Goal: Information Seeking & Learning: Find specific fact

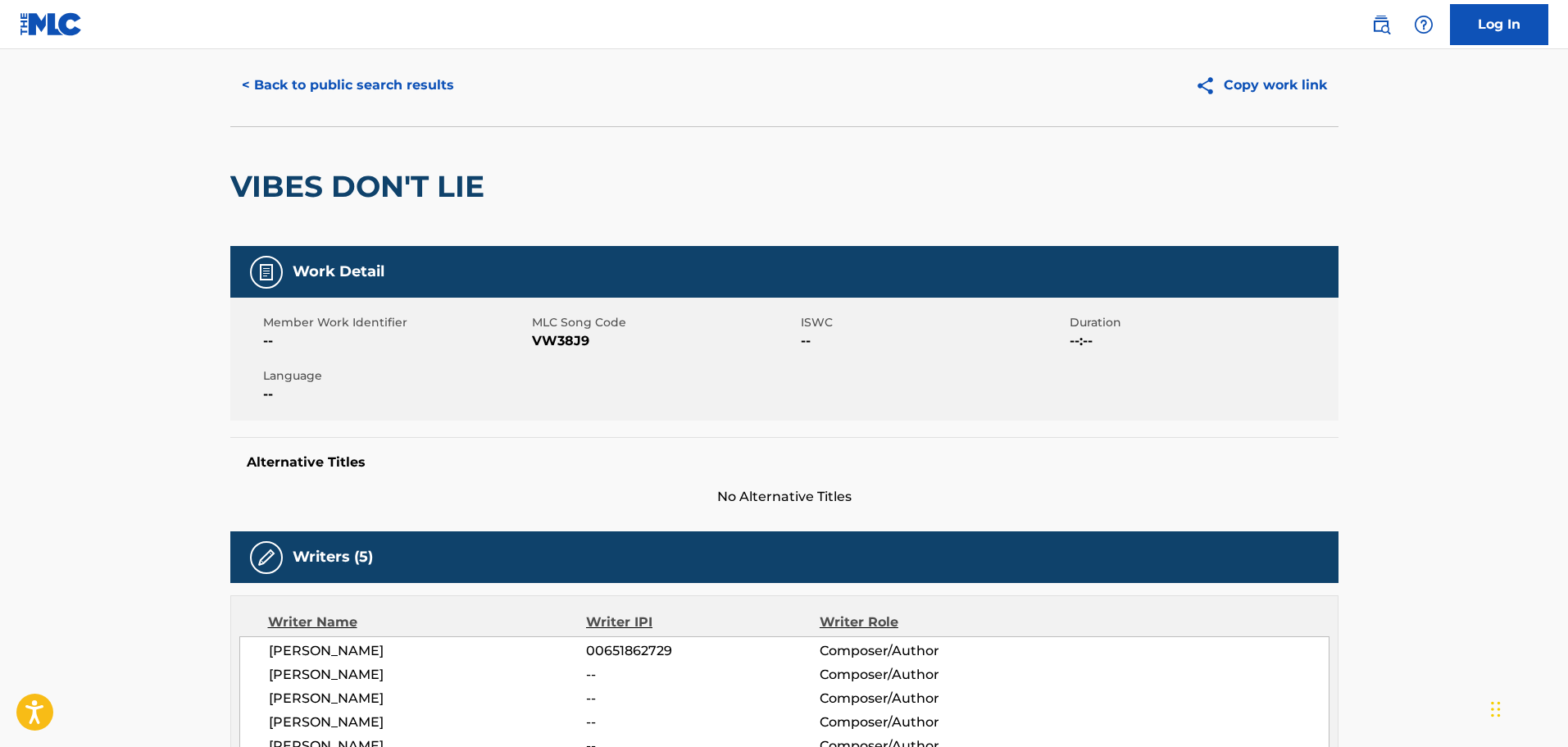
click at [406, 99] on button "< Back to public search results" at bounding box center [347, 85] width 235 height 41
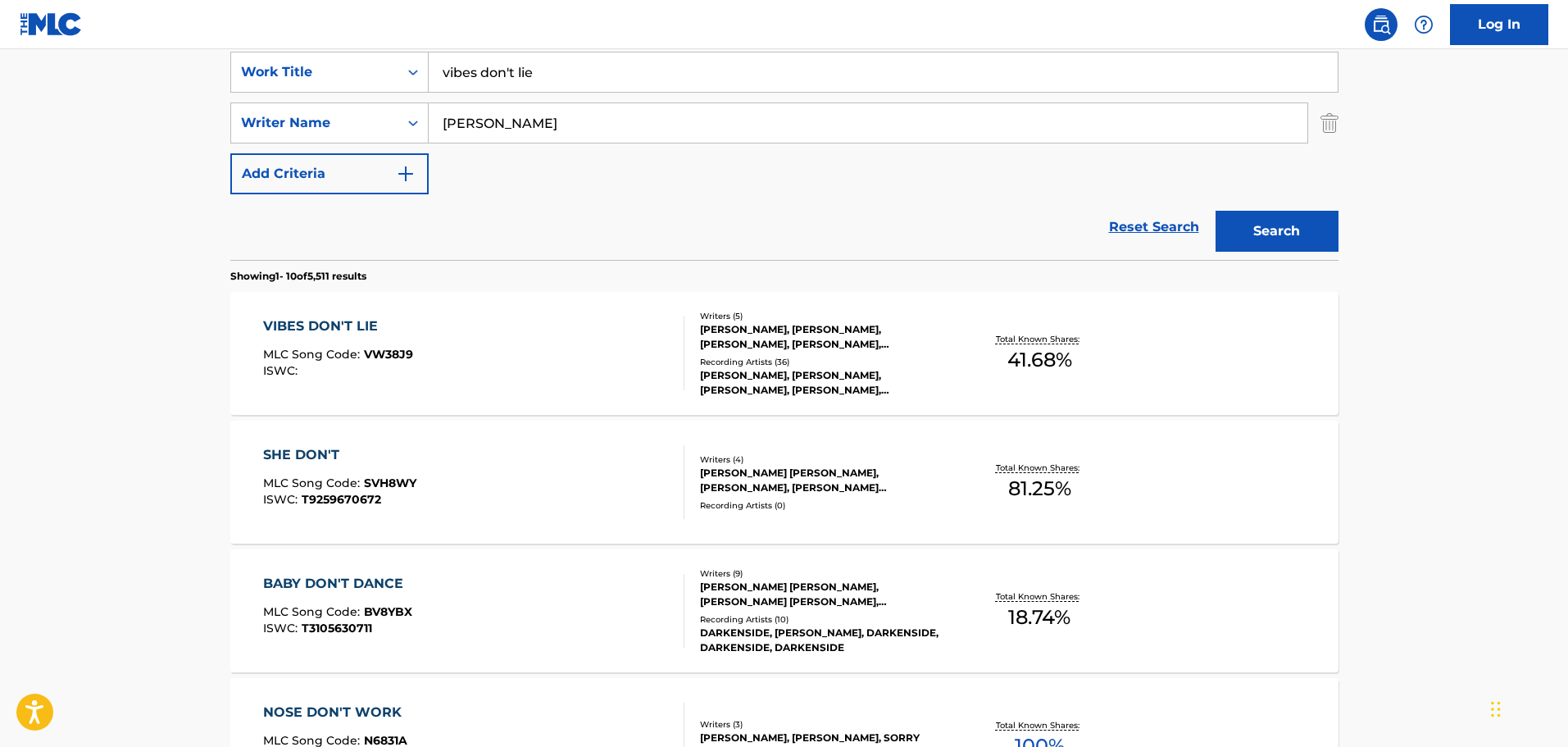
scroll to position [275, 0]
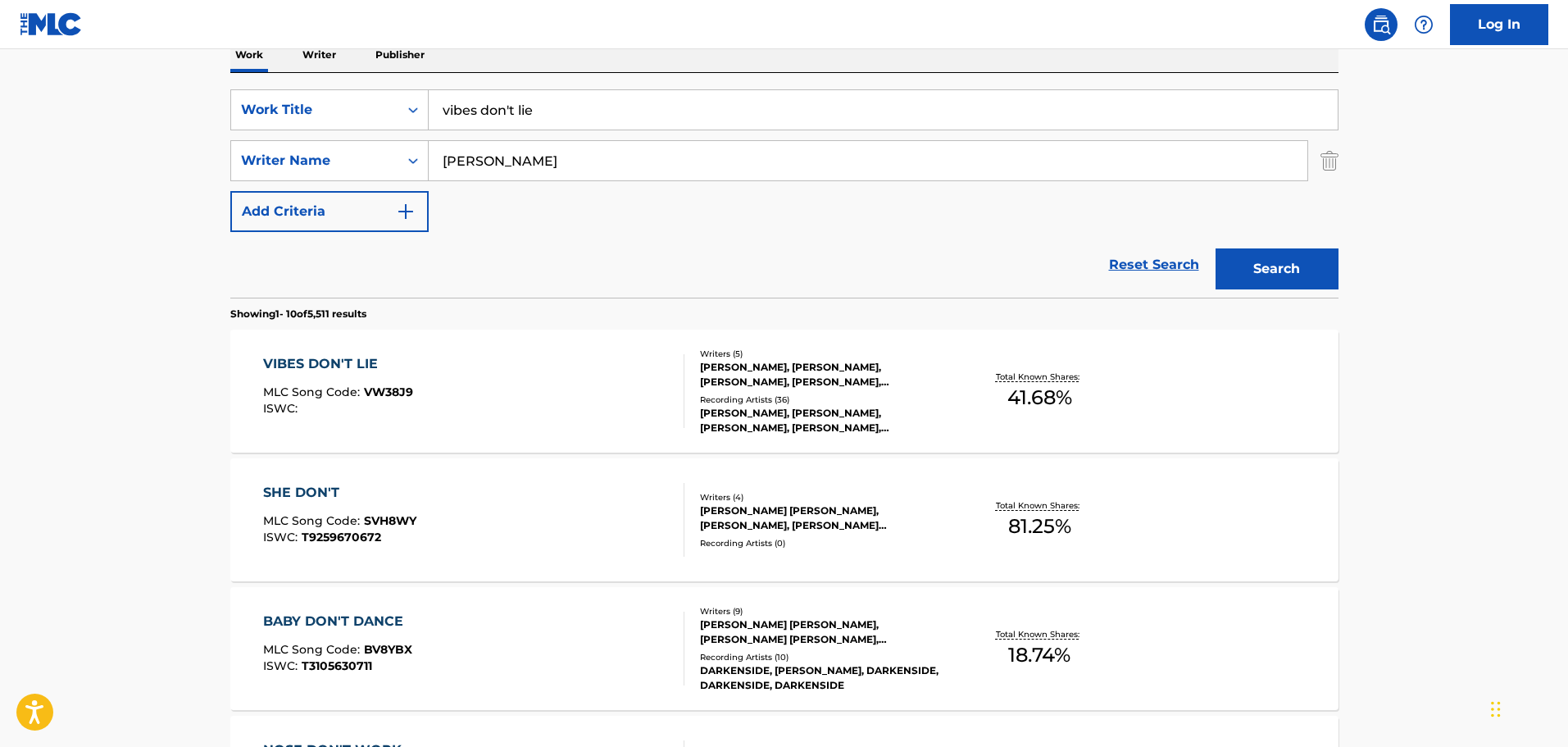
click at [1330, 158] on img "Search Form" at bounding box center [1330, 161] width 18 height 41
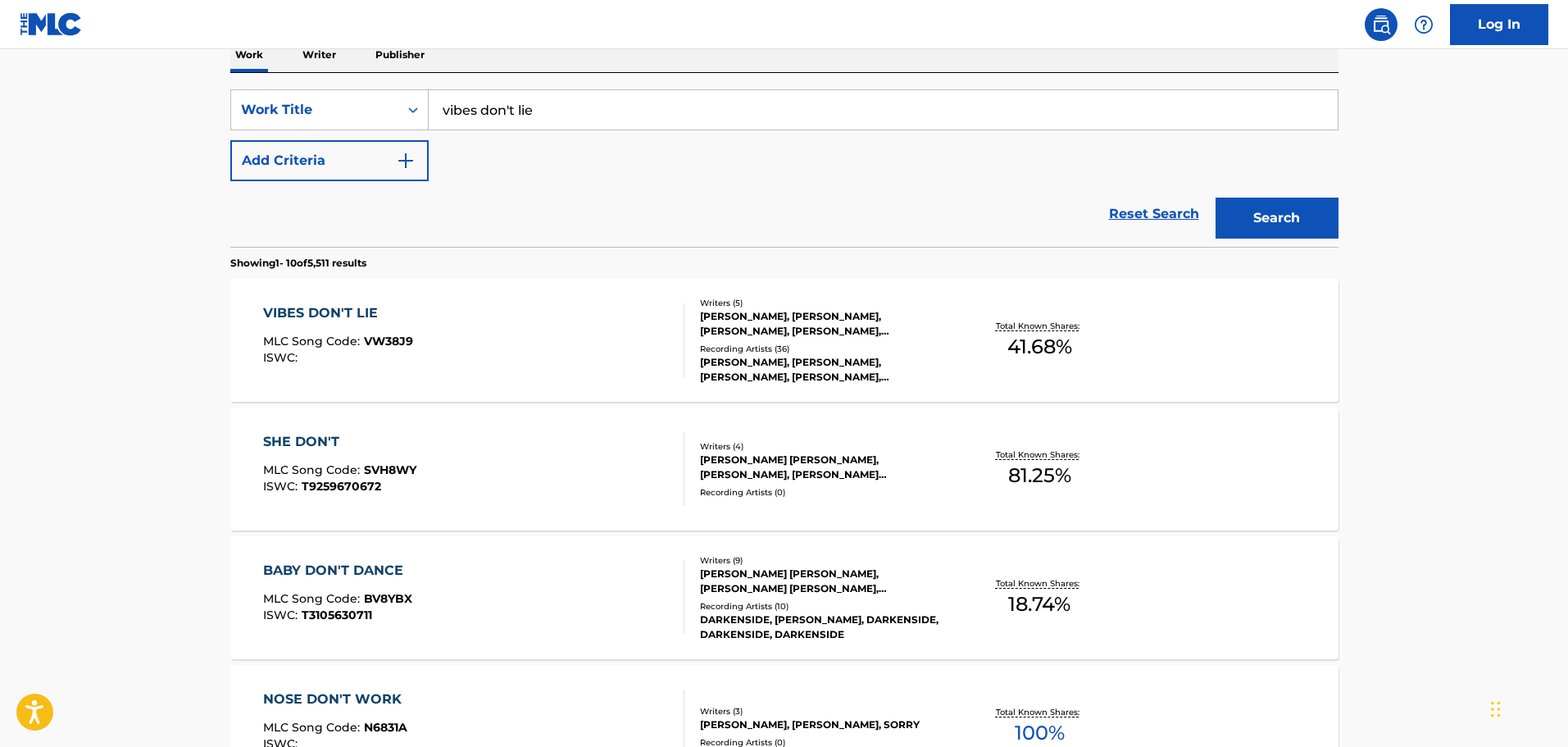
drag, startPoint x: 1023, startPoint y: 115, endPoint x: 491, endPoint y: 82, distance: 533.0
click at [491, 82] on div "SearchWithCriteria72992d9d-8576-4dd5-838c-43c12510402f Work Title vibes don't l…" at bounding box center [784, 160] width 1109 height 174
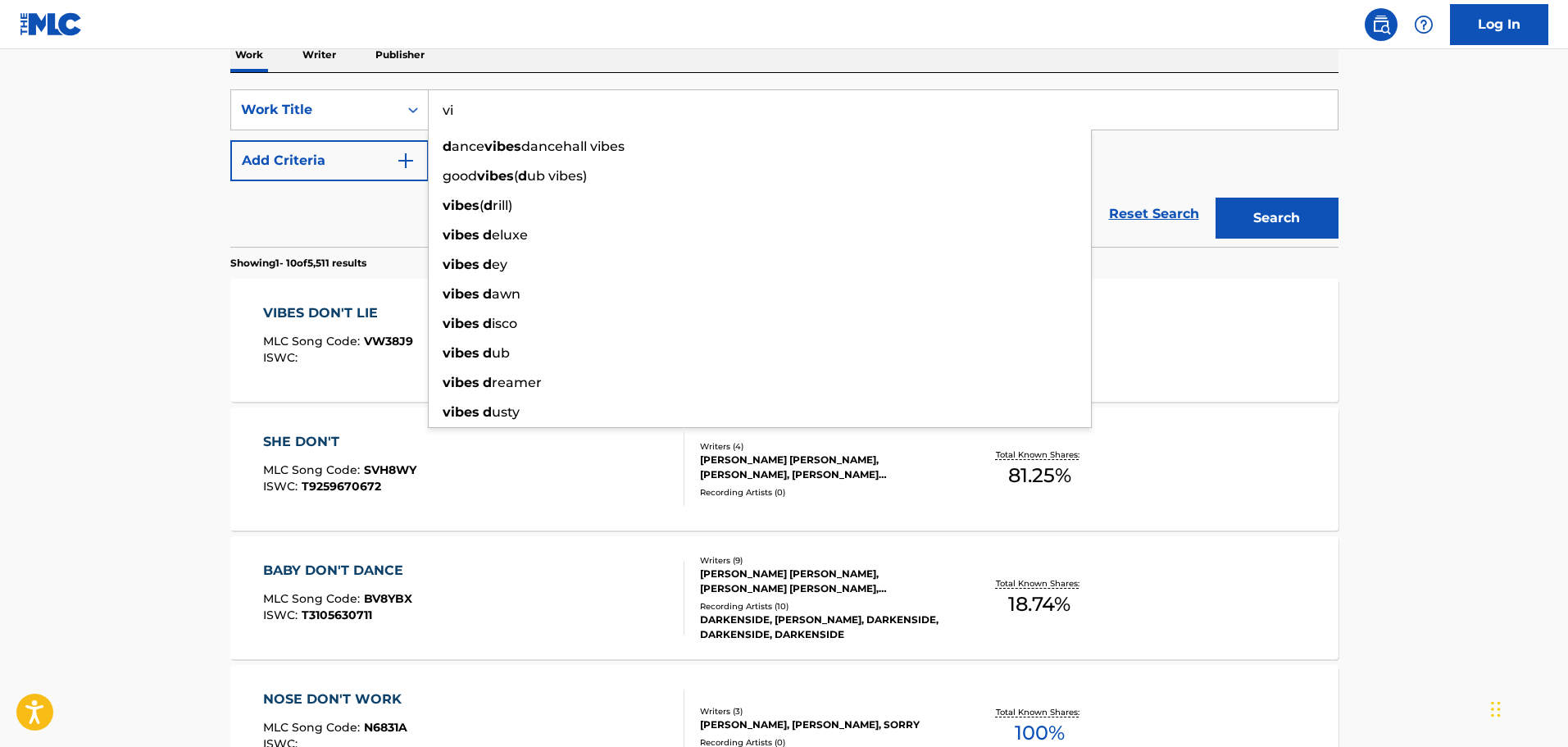
type input "v"
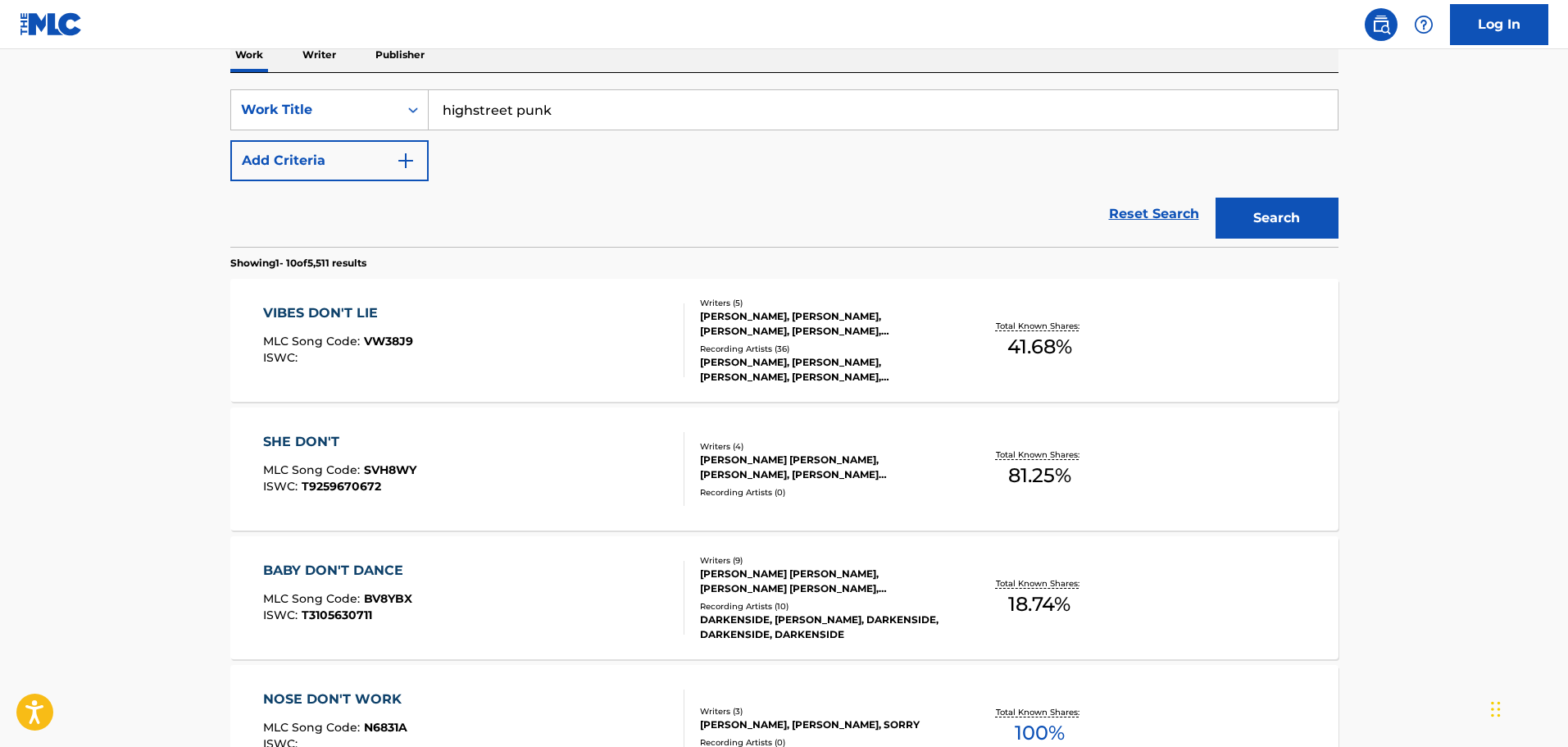
click at [1216, 197] on button "Search" at bounding box center [1277, 218] width 123 height 41
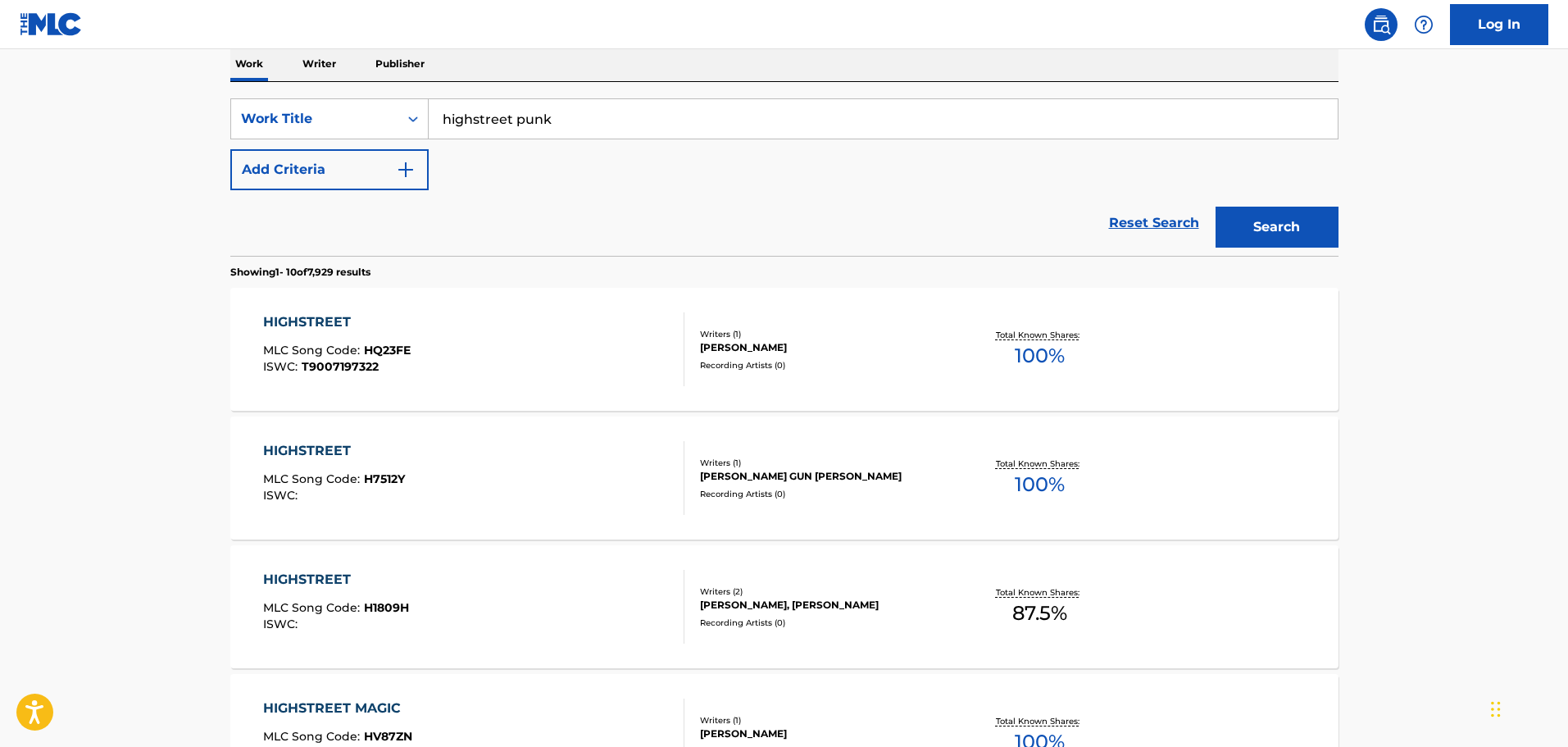
scroll to position [164, 0]
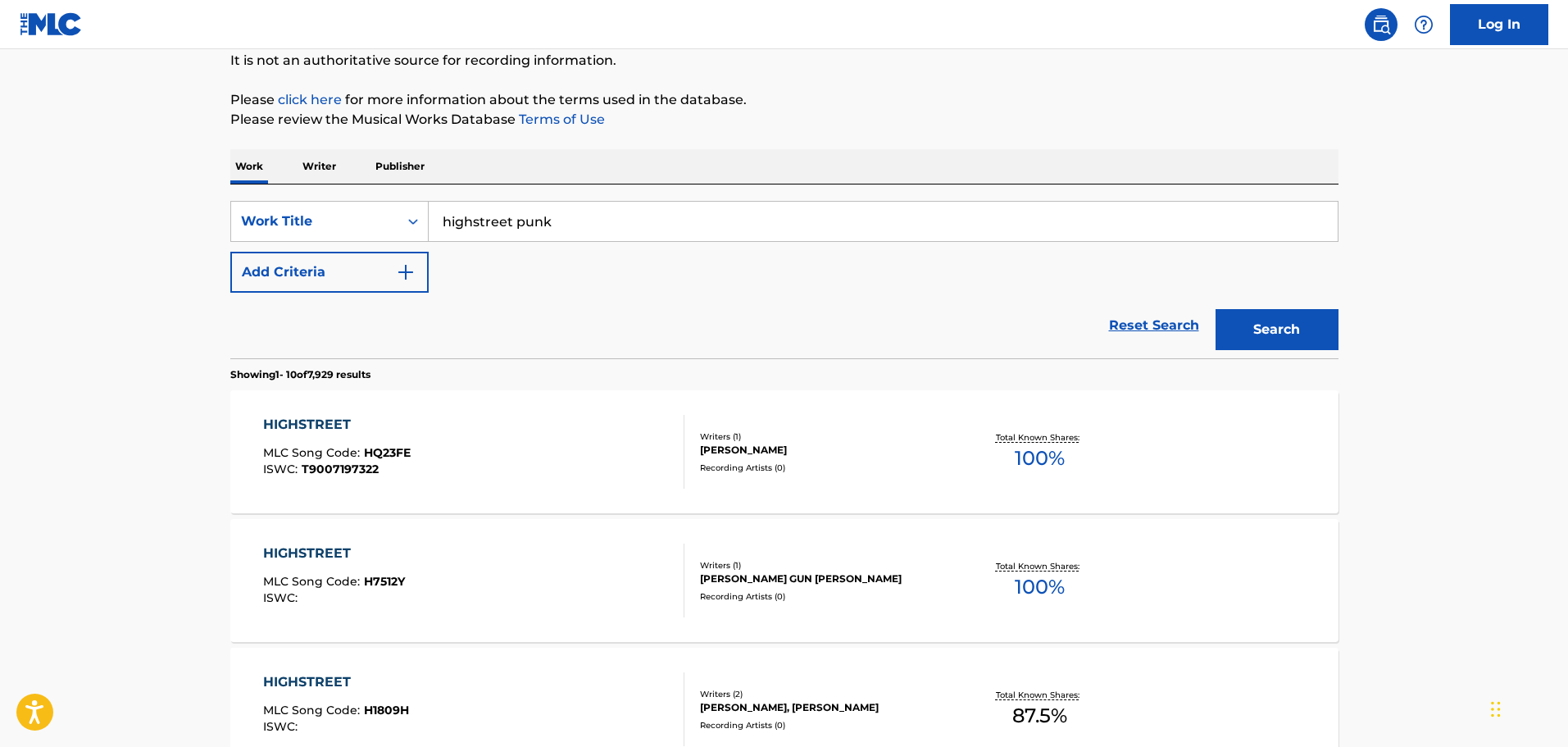
drag, startPoint x: 637, startPoint y: 206, endPoint x: 264, endPoint y: 164, distance: 375.4
type input "ode to the bums"
click at [1216, 309] on button "Search" at bounding box center [1277, 330] width 123 height 41
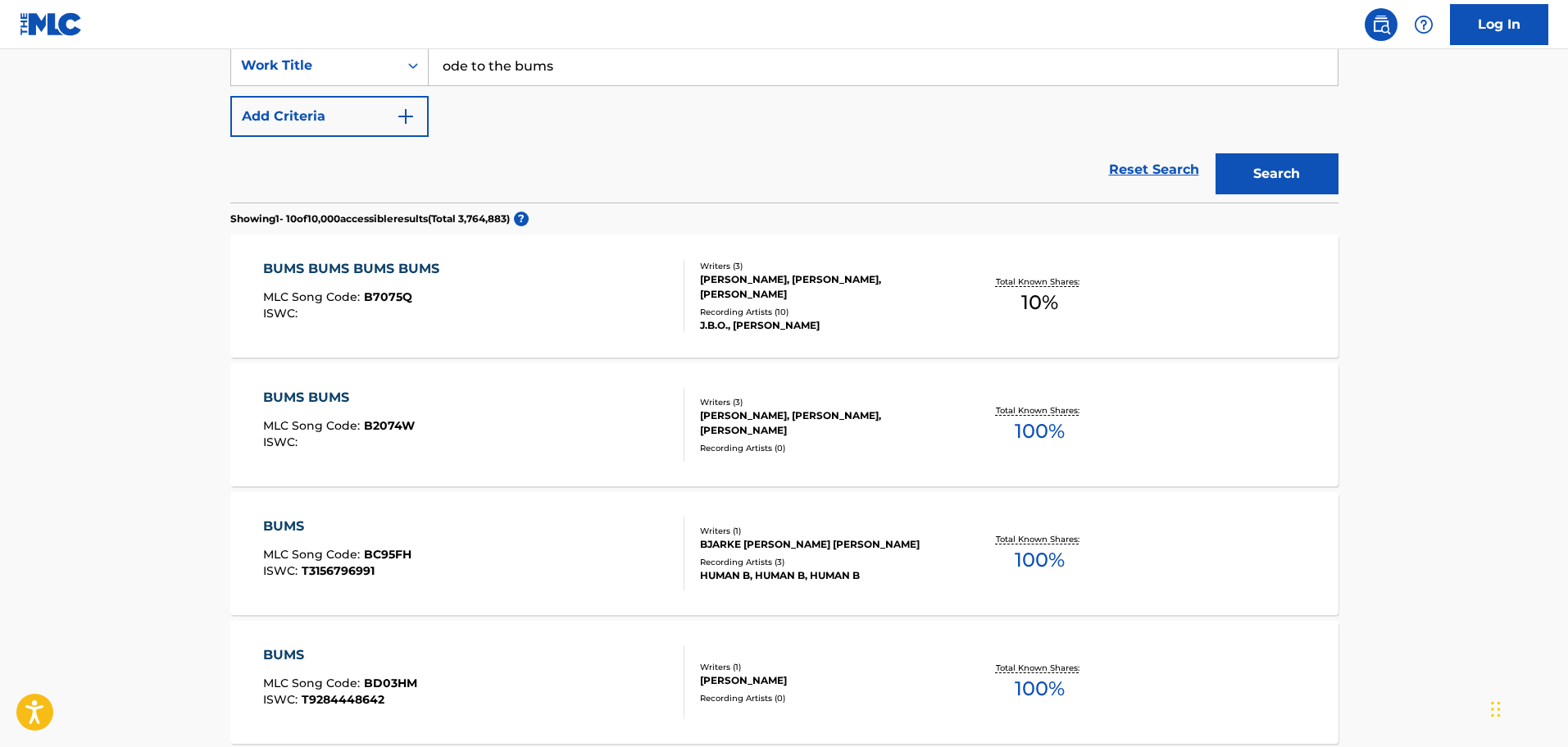
scroll to position [328, 0]
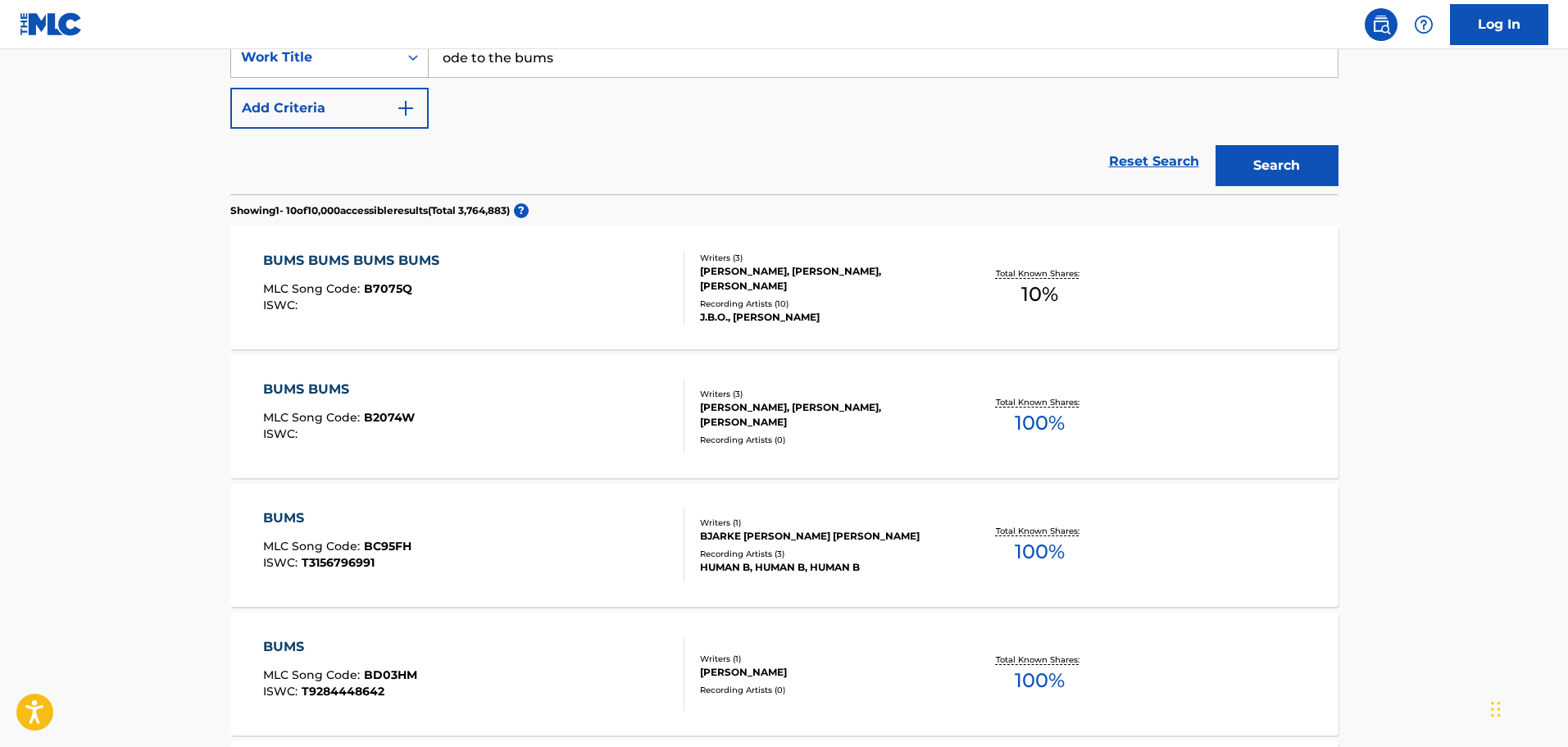
drag, startPoint x: 704, startPoint y: 59, endPoint x: 410, endPoint y: 56, distance: 294.0
click at [410, 56] on div "SearchWithCriteria72992d9d-8576-4dd5-838c-43c12510402f Work Title ode to the bu…" at bounding box center [784, 58] width 1109 height 41
drag, startPoint x: 470, startPoint y: 48, endPoint x: 451, endPoint y: 63, distance: 24.2
paste input "jet set (queen of)"
click at [1269, 148] on button "Search" at bounding box center [1277, 165] width 123 height 41
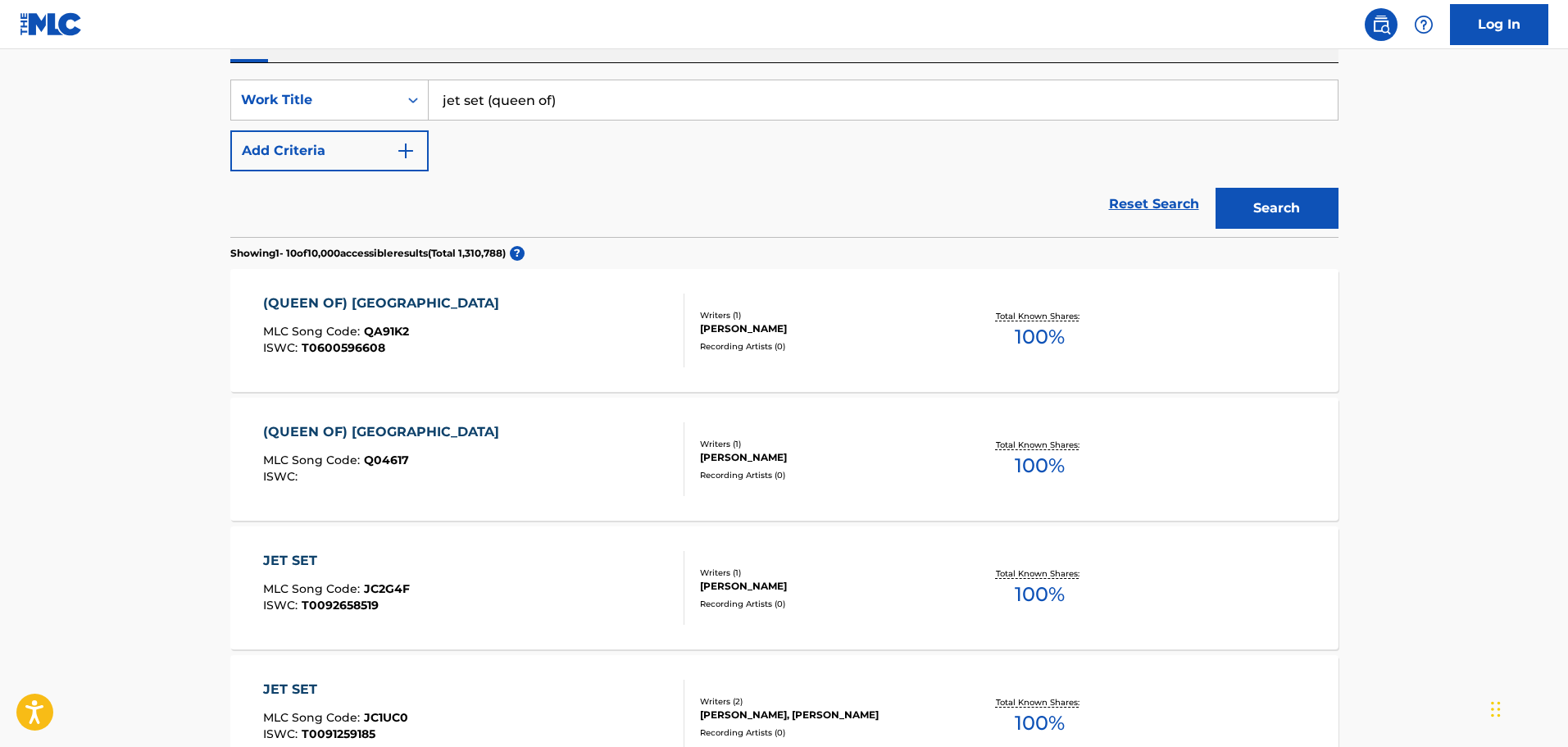
scroll to position [164, 0]
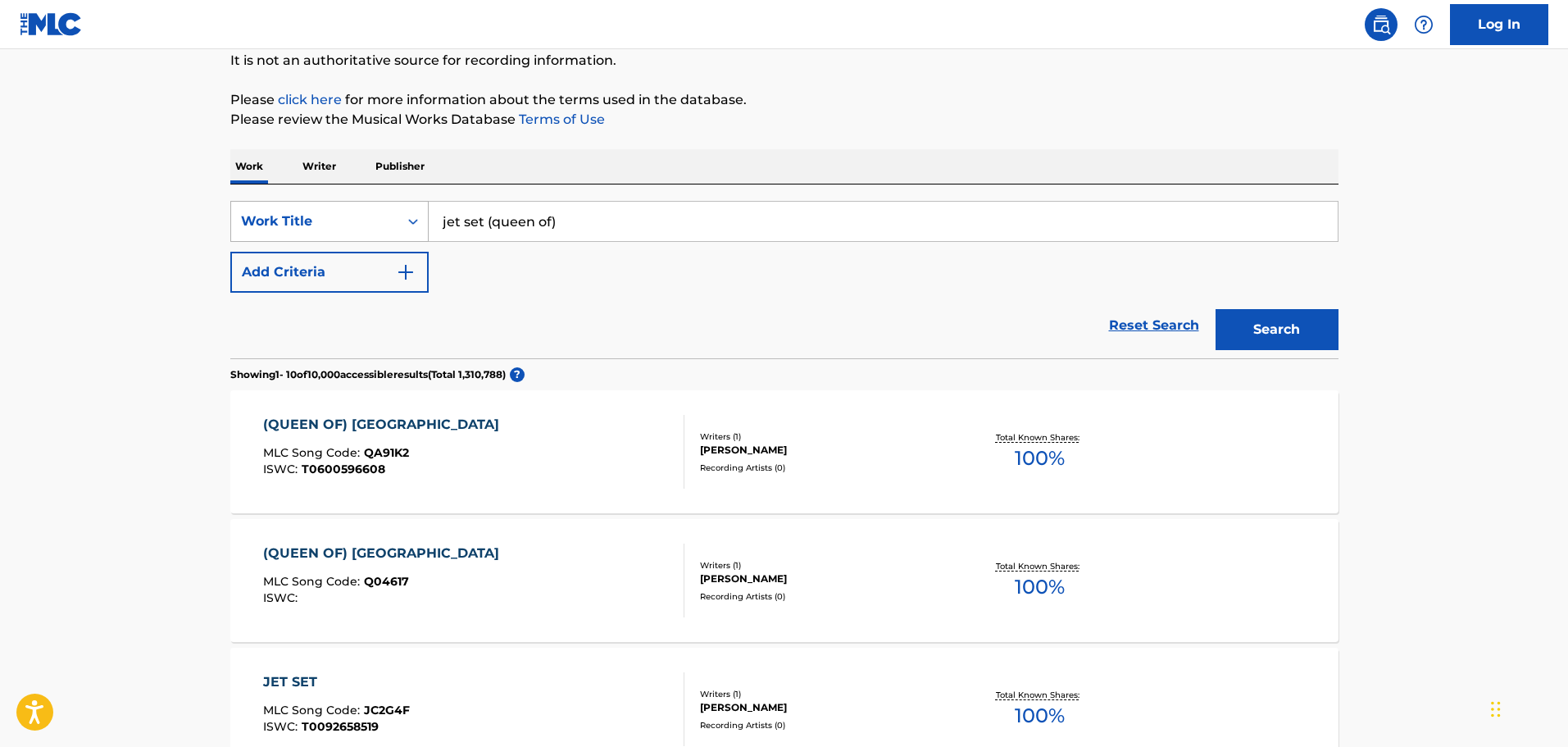
drag, startPoint x: 552, startPoint y: 214, endPoint x: 282, endPoint y: 214, distance: 270.0
click at [282, 214] on div "SearchWithCriteria72992d9d-8576-4dd5-838c-43c12510402f Work Title jet set (quee…" at bounding box center [784, 221] width 1109 height 41
click at [1287, 330] on button "Search" at bounding box center [1277, 330] width 123 height 41
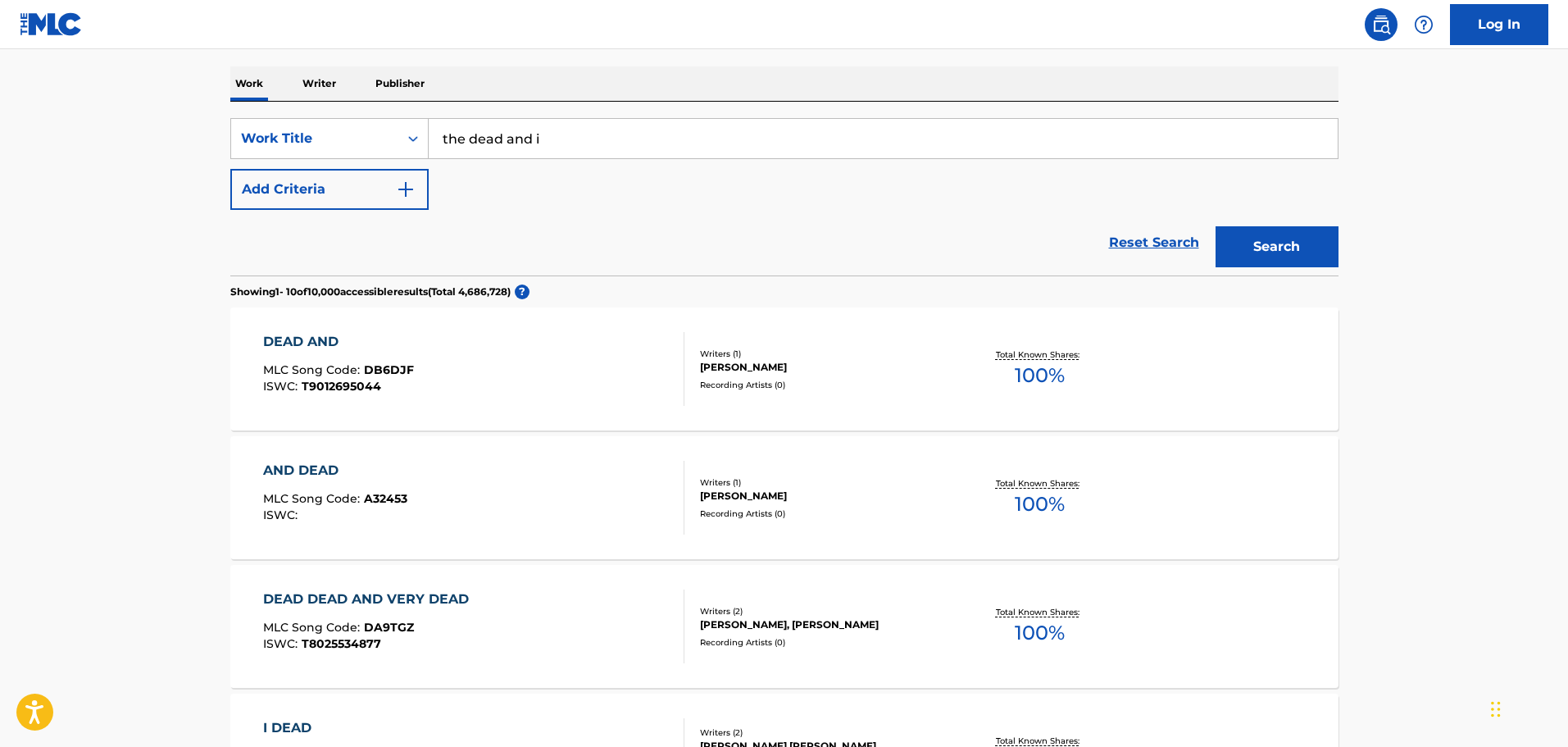
scroll to position [246, 0]
drag, startPoint x: 467, startPoint y: 133, endPoint x: 431, endPoint y: 131, distance: 36.1
click at [431, 131] on input "the dead and i" at bounding box center [883, 139] width 909 height 39
click at [581, 60] on div "The MLC Public Work Search The accuracy and completeness of The MLC's data is d…" at bounding box center [784, 759] width 1148 height 1830
click at [1236, 262] on button "Search" at bounding box center [1277, 248] width 123 height 41
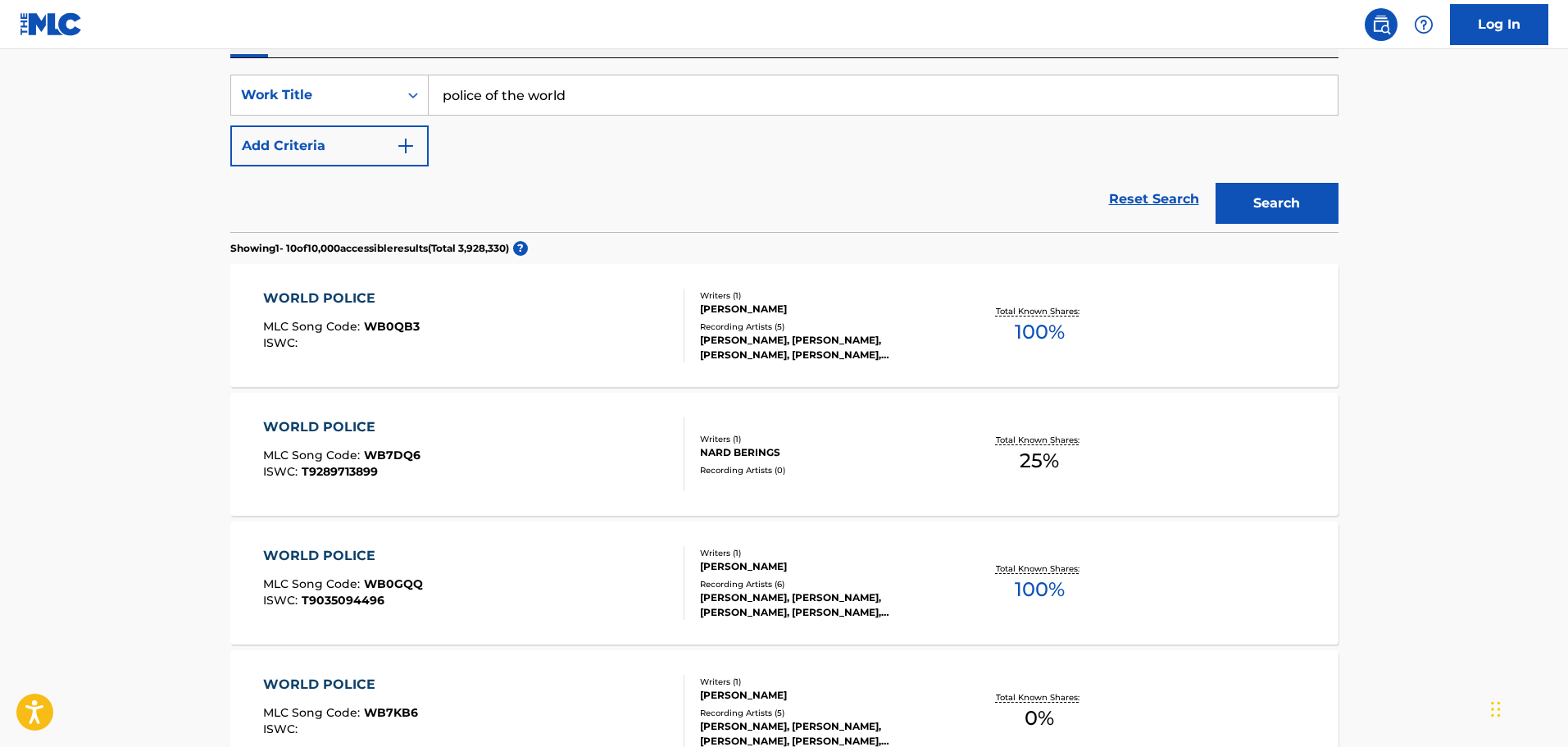
scroll to position [164, 0]
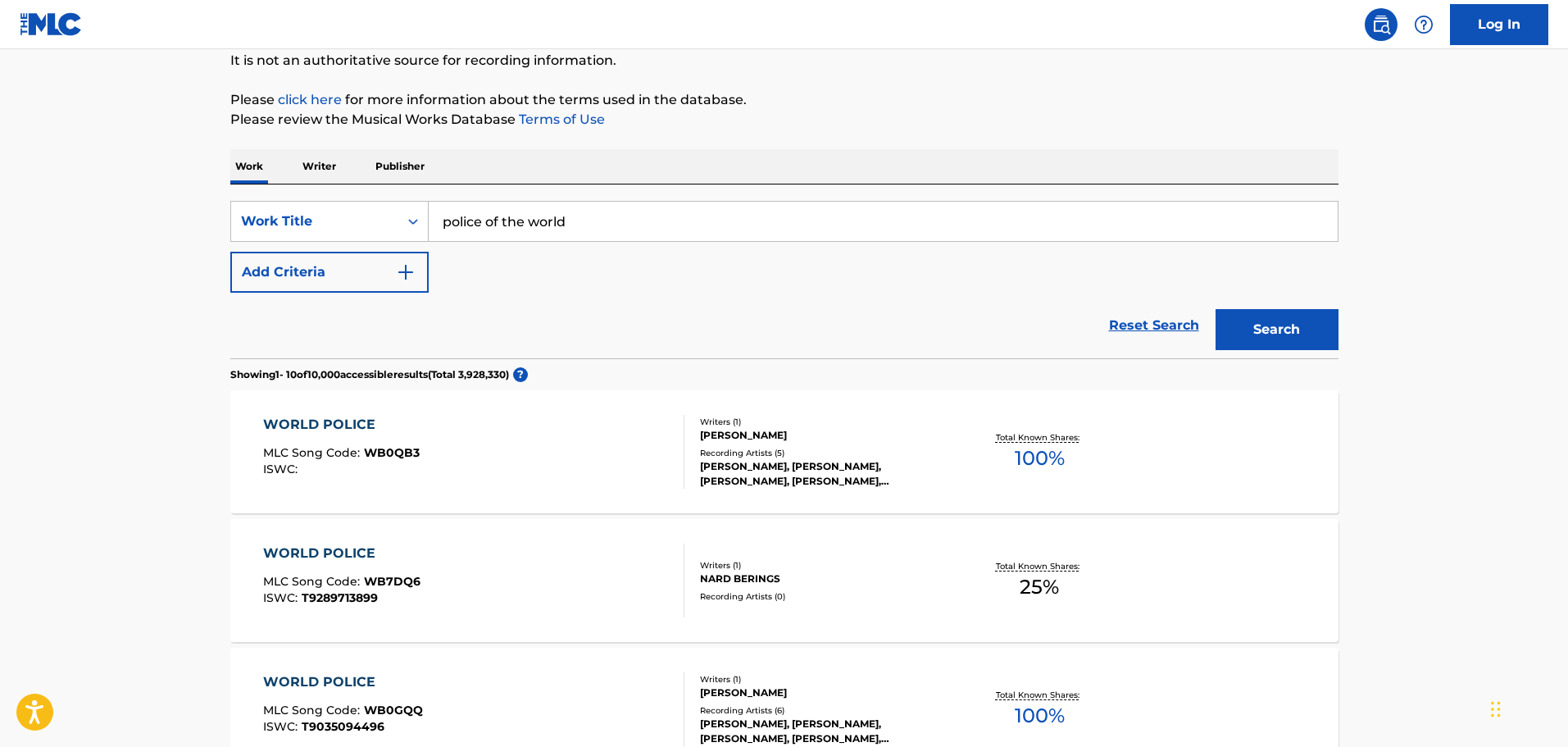
drag, startPoint x: 674, startPoint y: 208, endPoint x: 286, endPoint y: 184, distance: 388.7
click at [1216, 309] on button "Search" at bounding box center [1277, 330] width 123 height 41
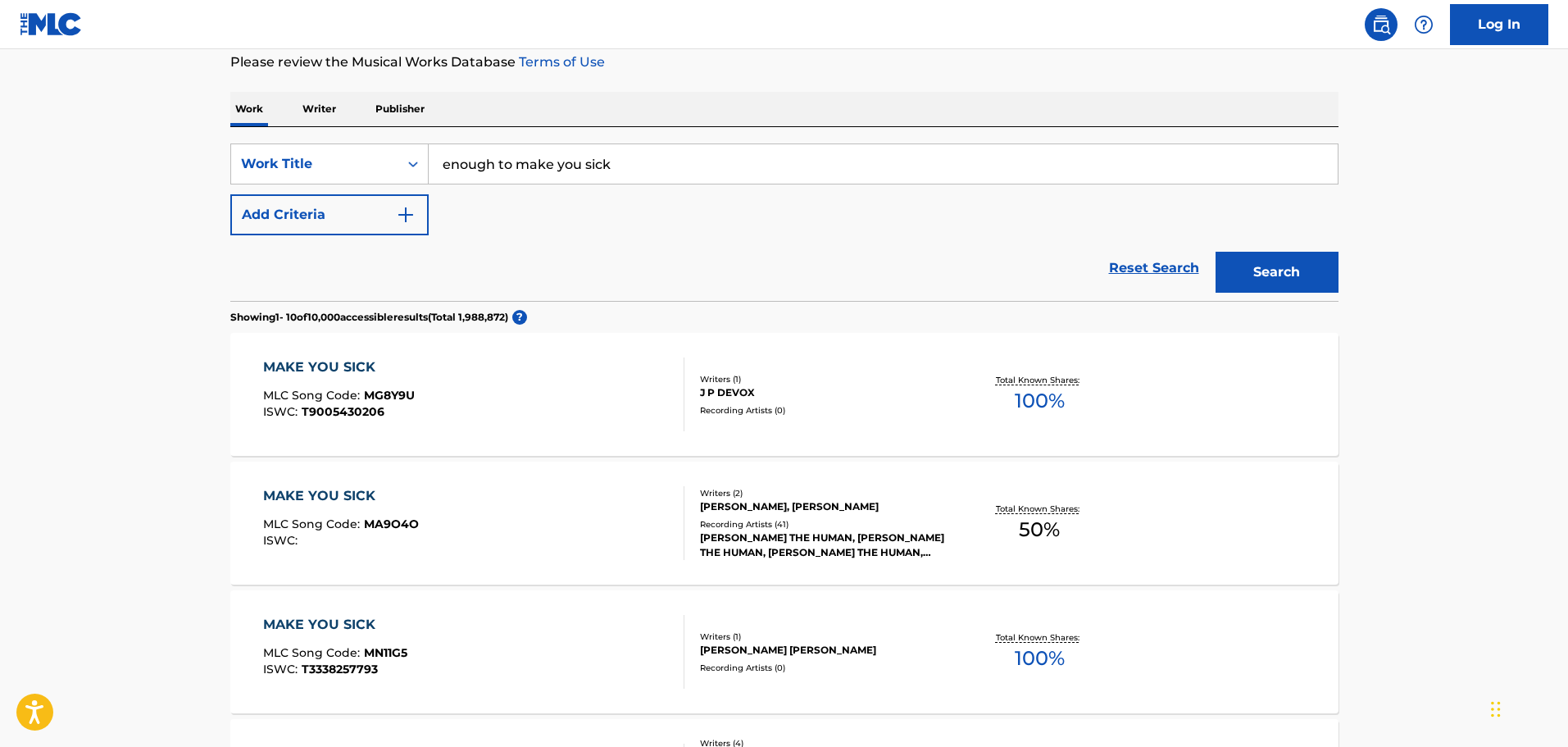
scroll to position [246, 0]
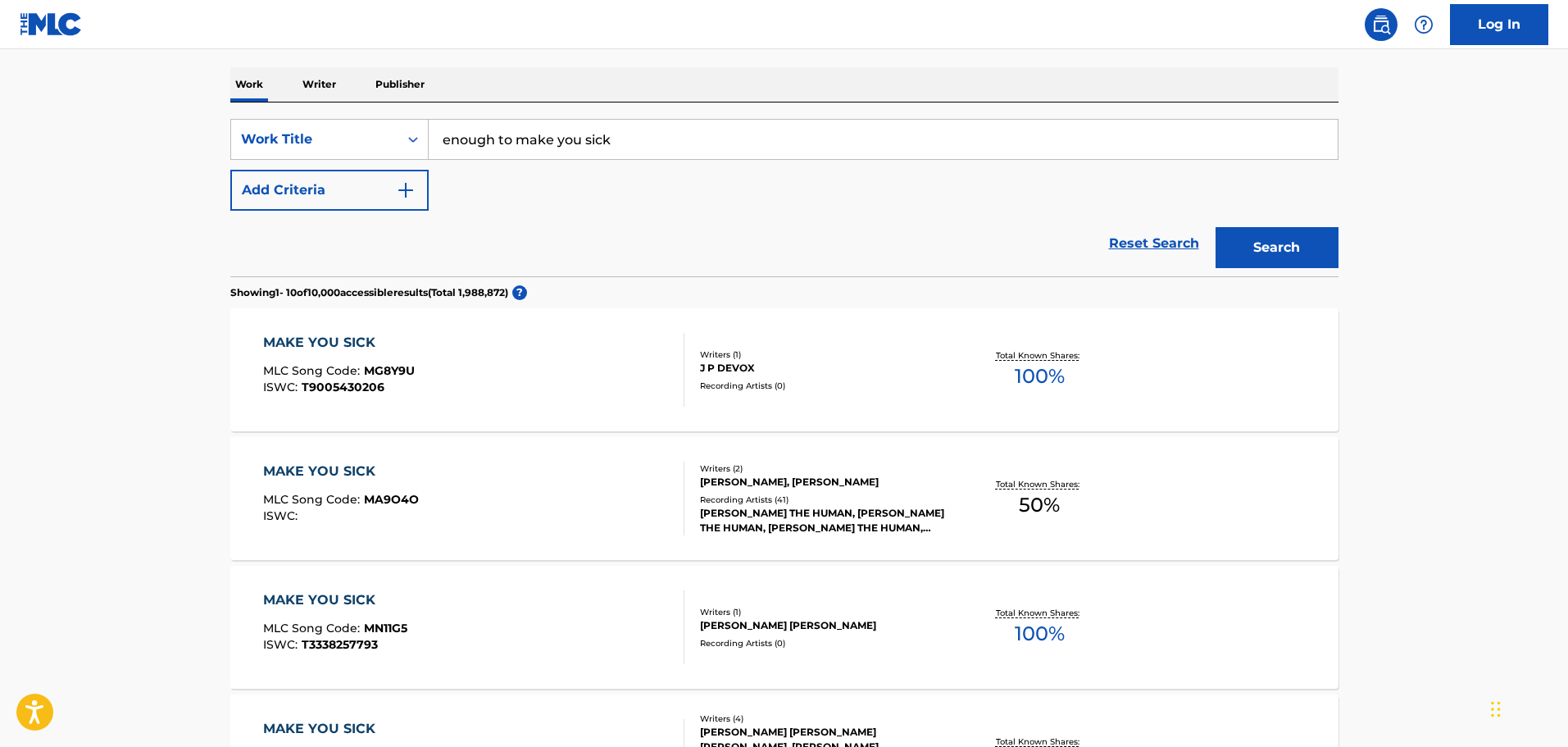
drag, startPoint x: 682, startPoint y: 123, endPoint x: 464, endPoint y: 126, distance: 218.0
click at [464, 126] on input "enough to make you sick" at bounding box center [883, 139] width 909 height 39
type input "e"
type input "from oil [PERSON_NAME] to burning hell"
click at [1216, 227] on button "Search" at bounding box center [1277, 248] width 123 height 41
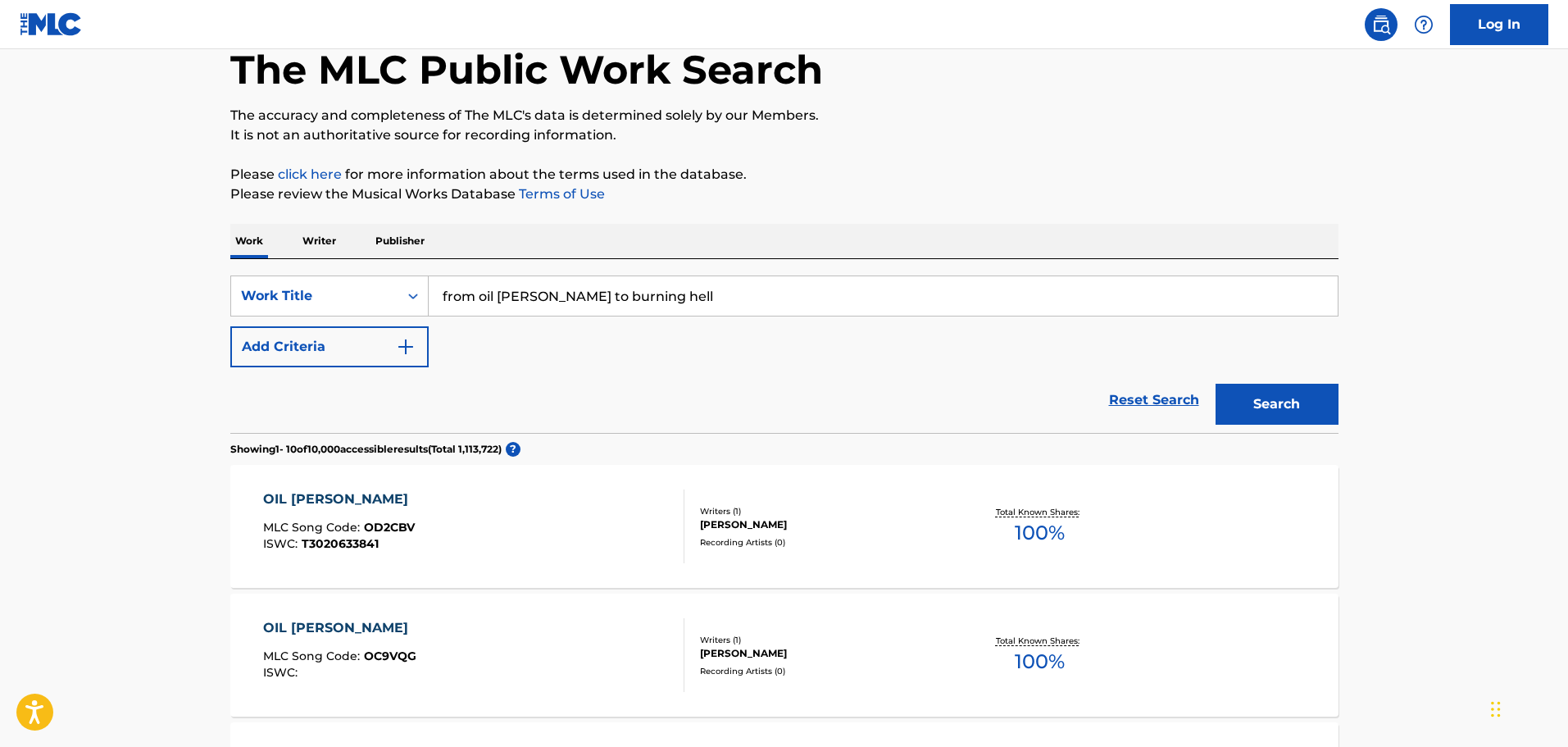
scroll to position [164, 0]
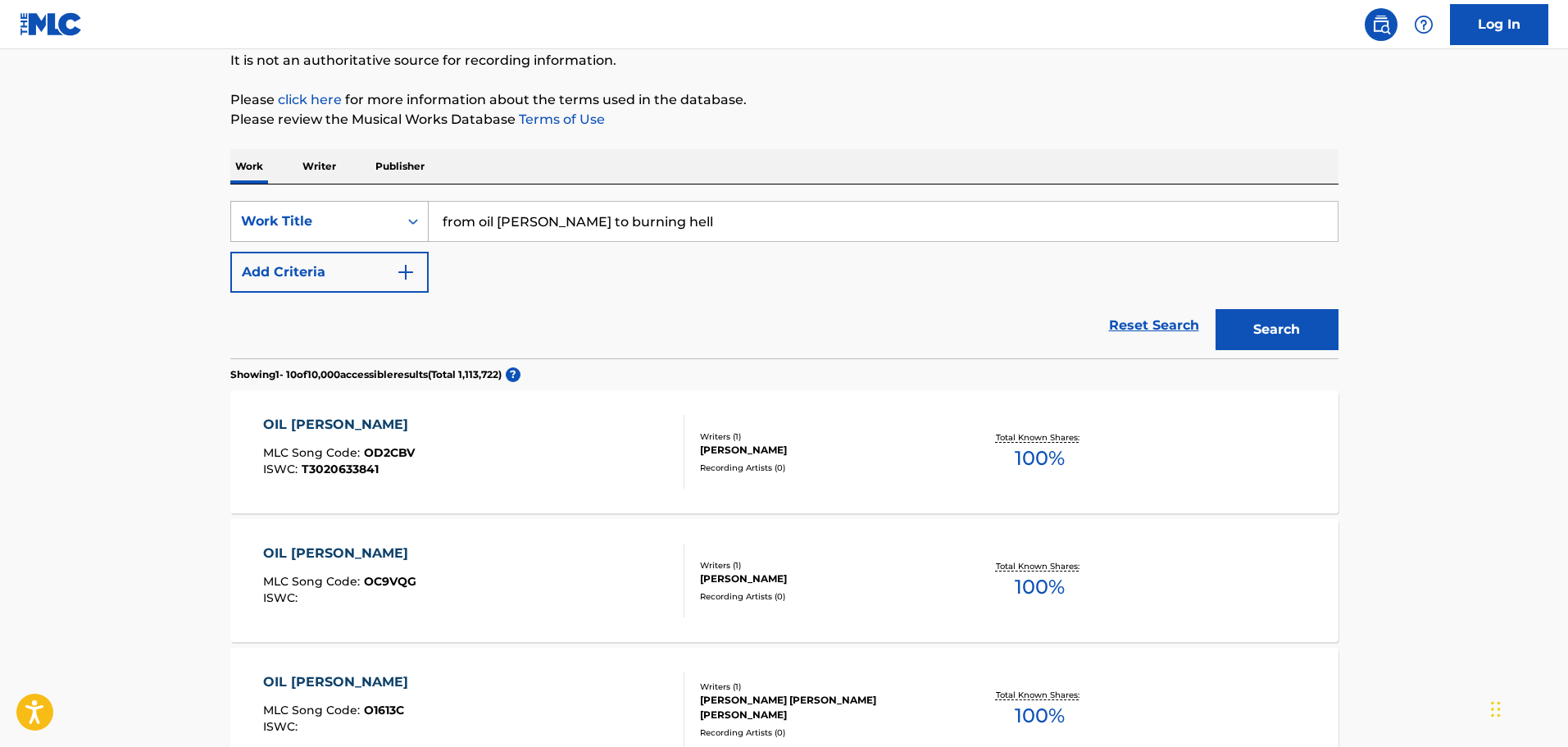
drag, startPoint x: 770, startPoint y: 220, endPoint x: 367, endPoint y: 209, distance: 403.2
click at [367, 209] on div "SearchWithCriteria72992d9d-8576-4dd5-838c-43c12510402f Work Title from oil [PER…" at bounding box center [784, 221] width 1109 height 41
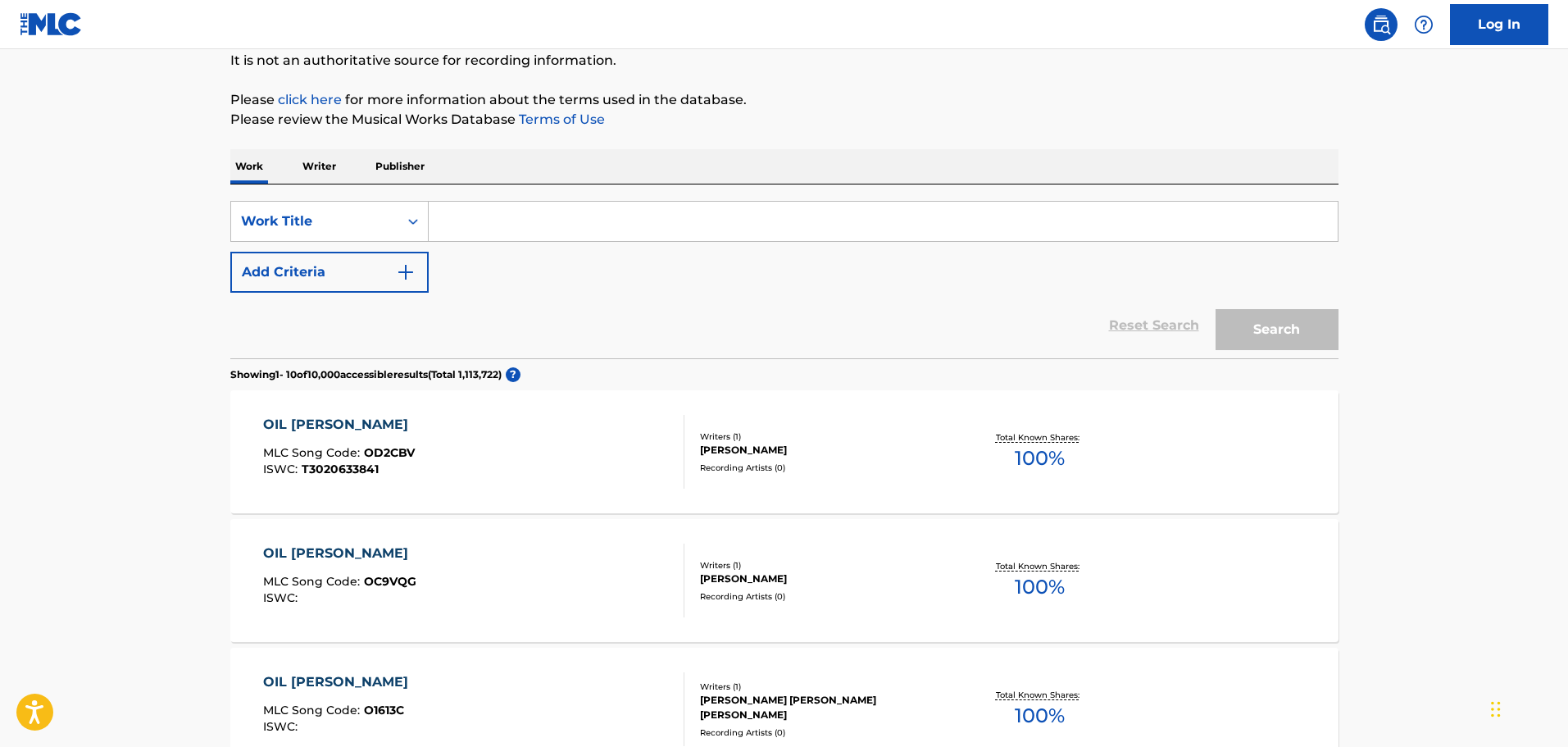
paste input "it's good but it's not right"
click at [1223, 310] on button "Search" at bounding box center [1277, 330] width 123 height 41
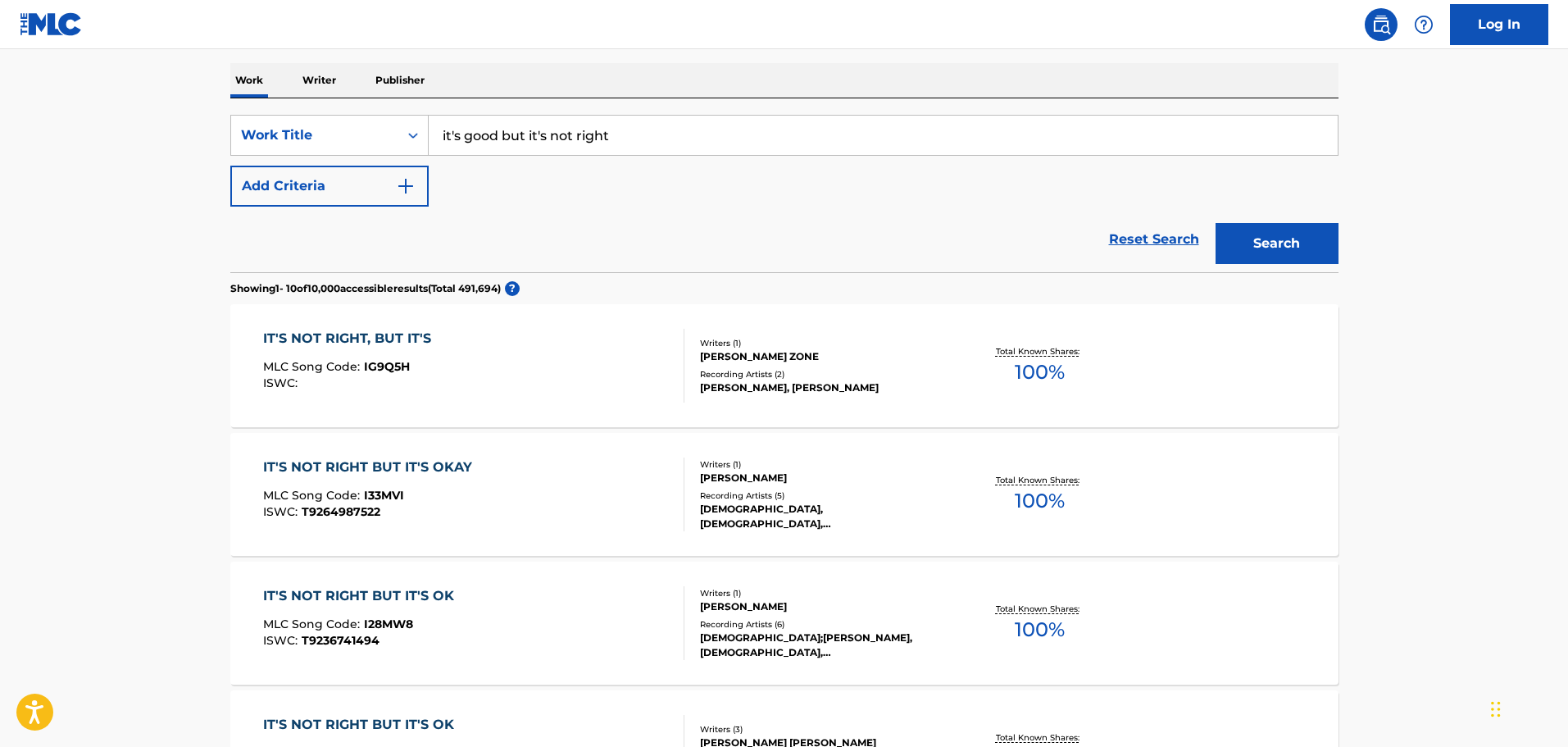
scroll to position [246, 0]
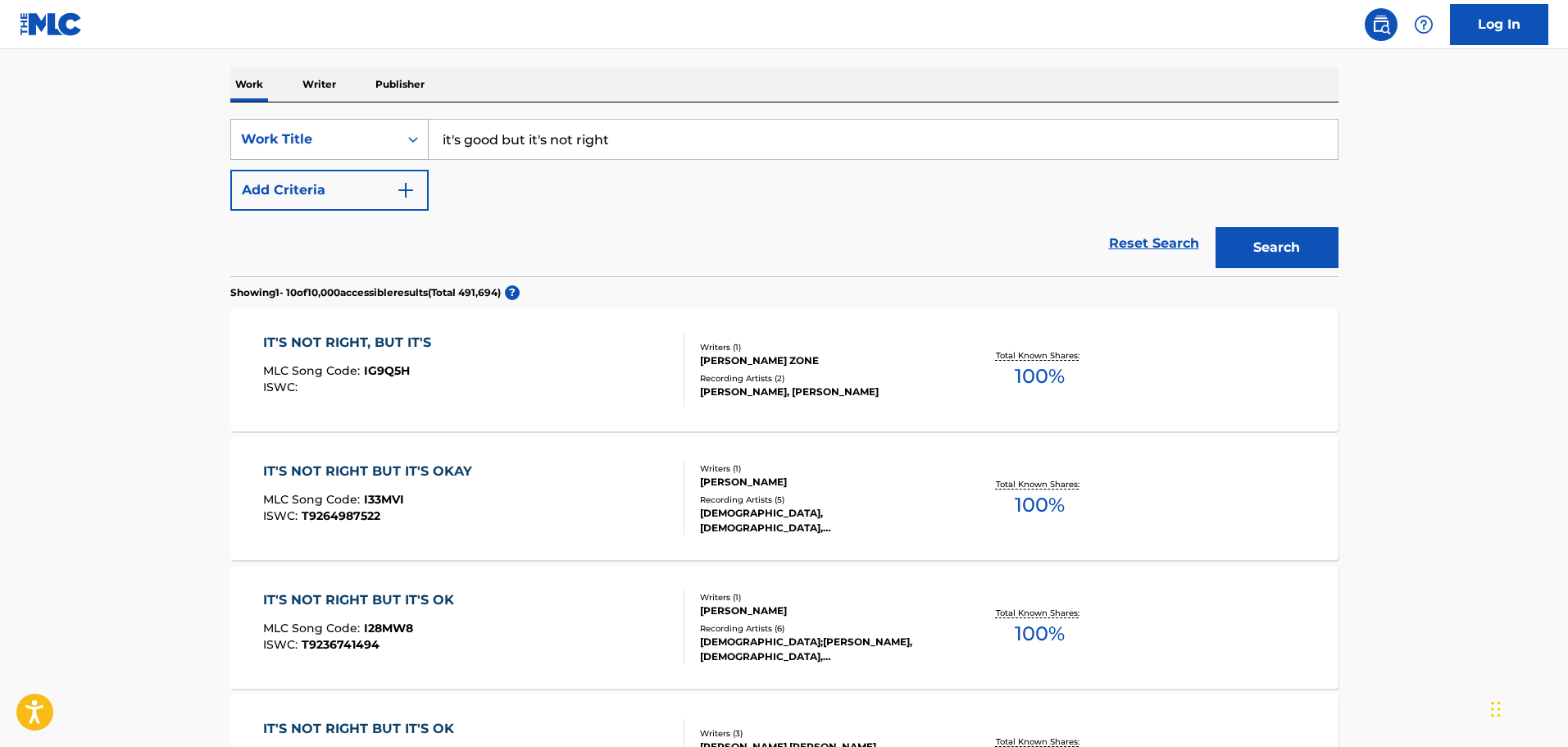
drag, startPoint x: 646, startPoint y: 140, endPoint x: 394, endPoint y: 140, distance: 252.0
click at [394, 140] on div "SearchWithCriteria72992d9d-8576-4dd5-838c-43c12510402f Work Title it's good but…" at bounding box center [784, 139] width 1109 height 41
type input "me10"
click at [1216, 227] on button "Search" at bounding box center [1277, 248] width 123 height 41
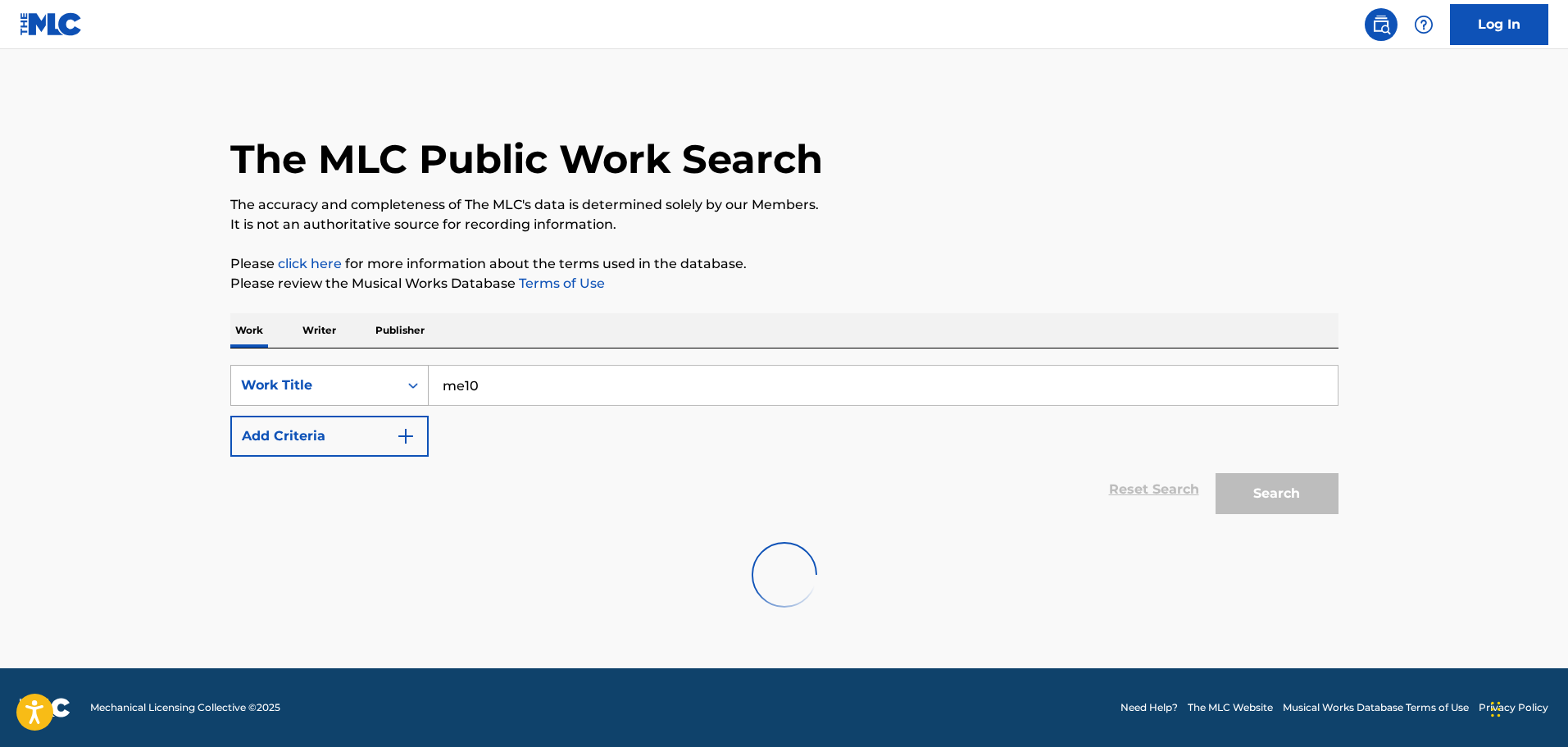
scroll to position [0, 0]
drag, startPoint x: 585, startPoint y: 377, endPoint x: 417, endPoint y: 373, distance: 168.0
click at [417, 373] on div "SearchWithCriteria72992d9d-8576-4dd5-838c-43c12510402f Work Title me10" at bounding box center [784, 385] width 1109 height 41
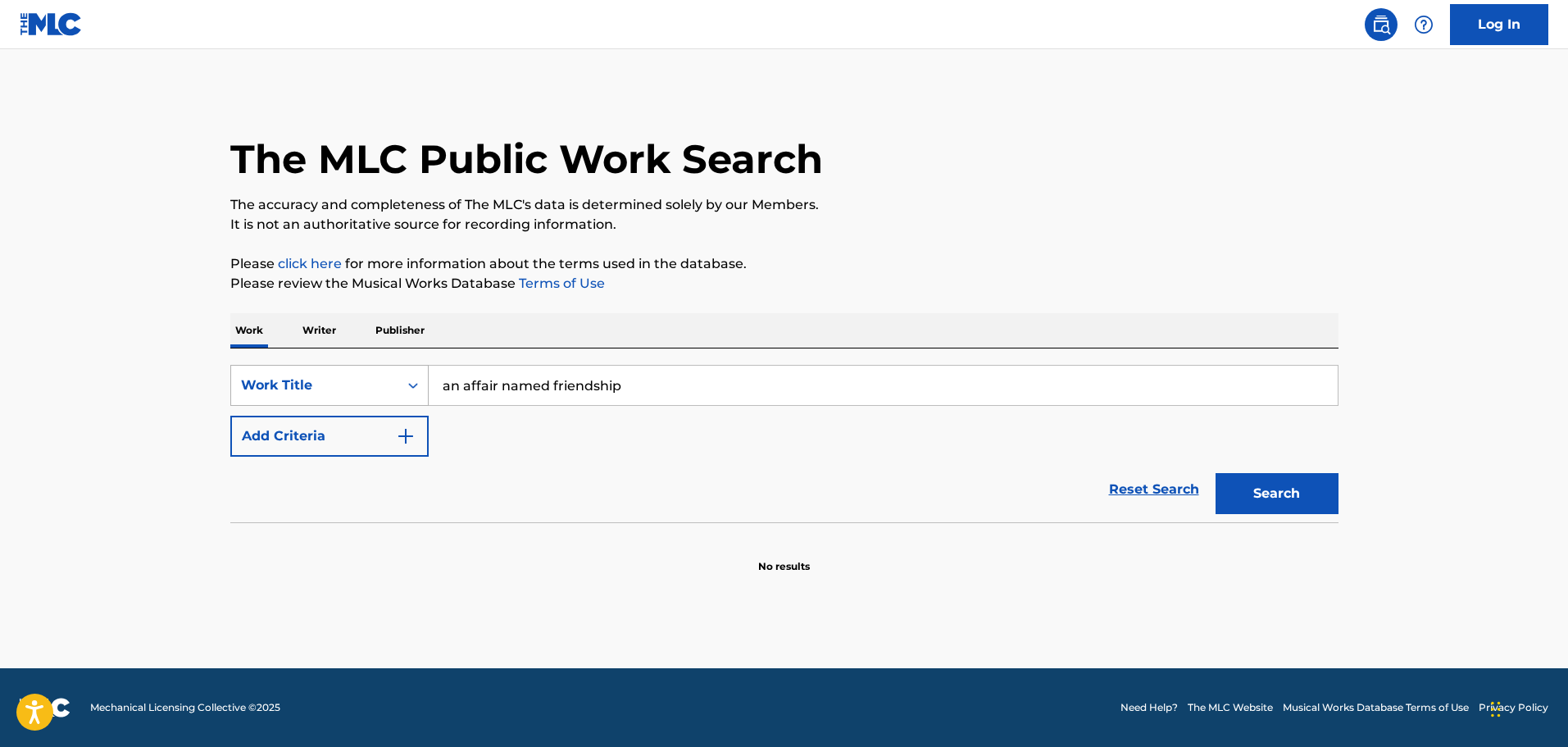
type input "an affair named friendship"
click at [1216, 473] on button "Search" at bounding box center [1277, 494] width 123 height 41
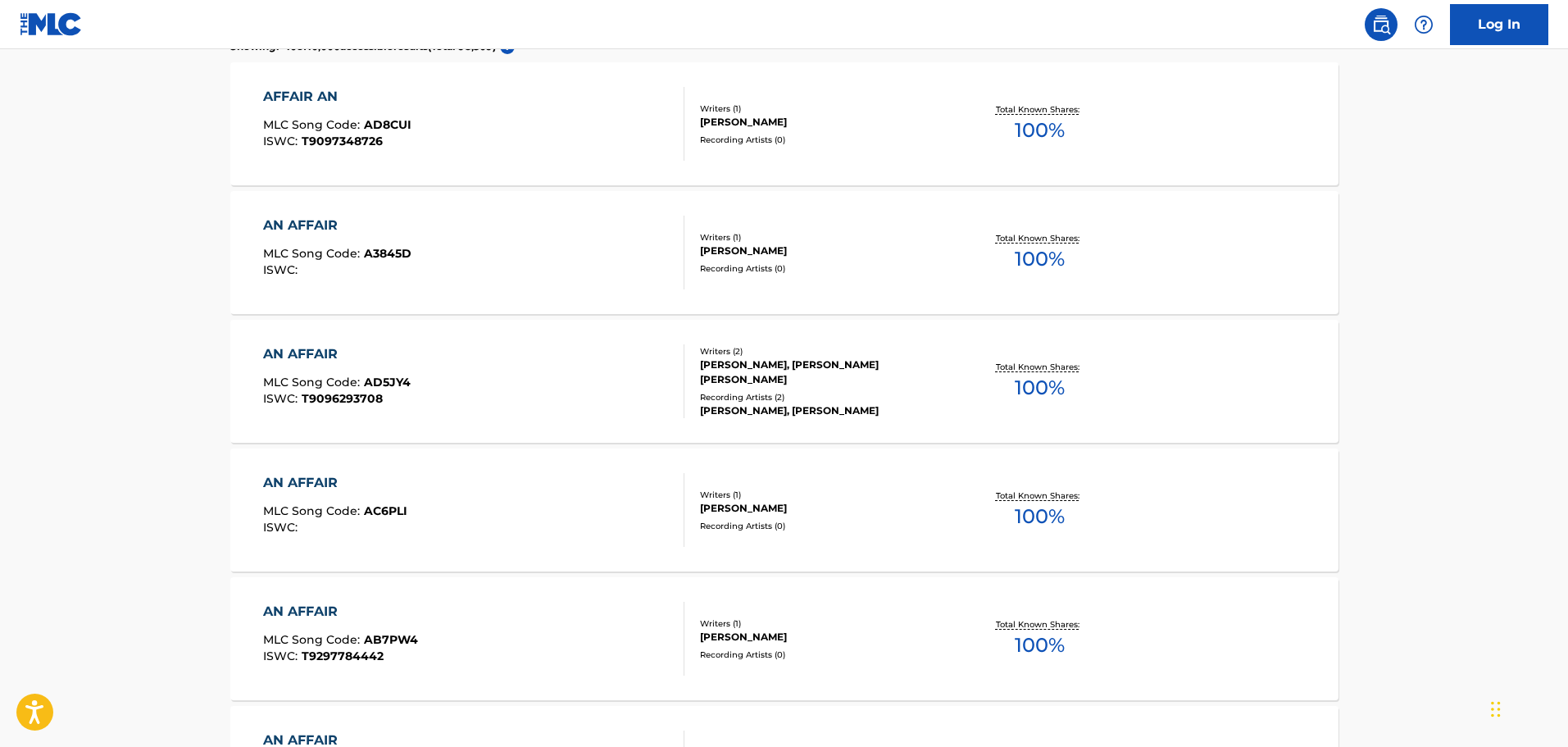
scroll to position [246, 0]
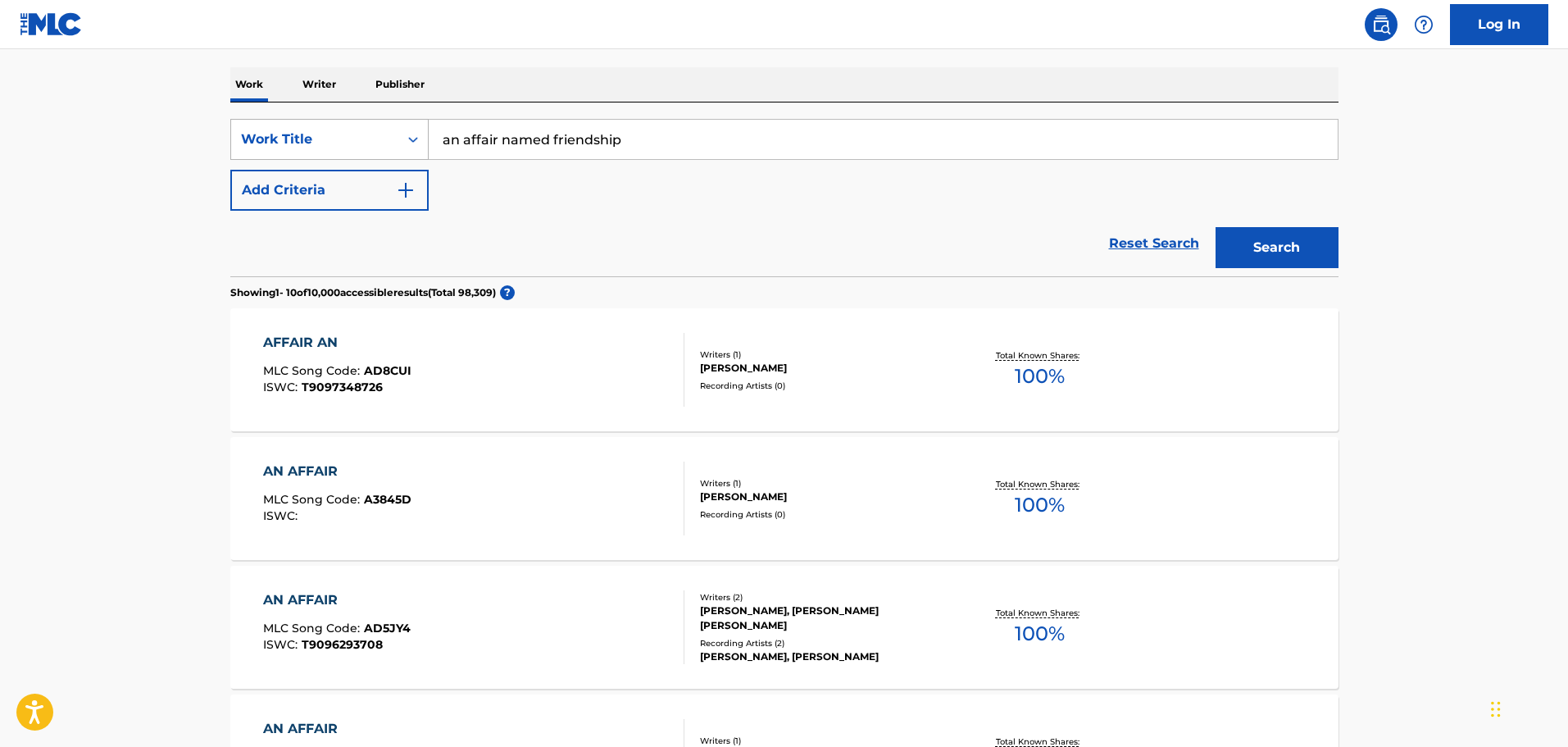
drag, startPoint x: 629, startPoint y: 146, endPoint x: 393, endPoint y: 137, distance: 236.2
click at [393, 137] on div "SearchWithCriteria72992d9d-8576-4dd5-838c-43c12510402f Work Title an affair nam…" at bounding box center [784, 139] width 1109 height 41
click at [1216, 227] on button "Search" at bounding box center [1277, 248] width 123 height 41
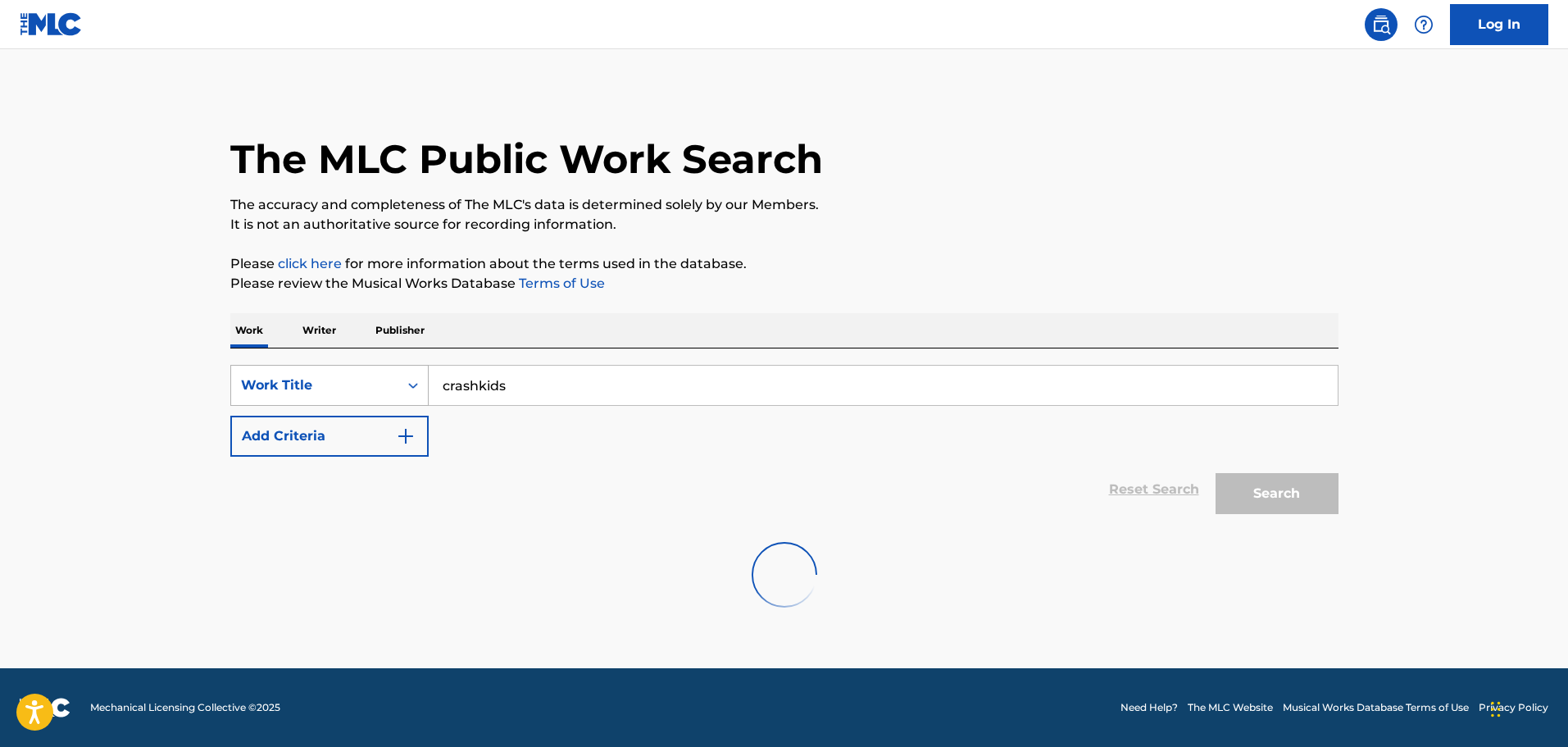
scroll to position [0, 0]
drag, startPoint x: 595, startPoint y: 377, endPoint x: 360, endPoint y: 366, distance: 235.3
click at [360, 366] on div "SearchWithCriteria72992d9d-8576-4dd5-838c-43c12510402f Work Title crashkids" at bounding box center [784, 385] width 1109 height 41
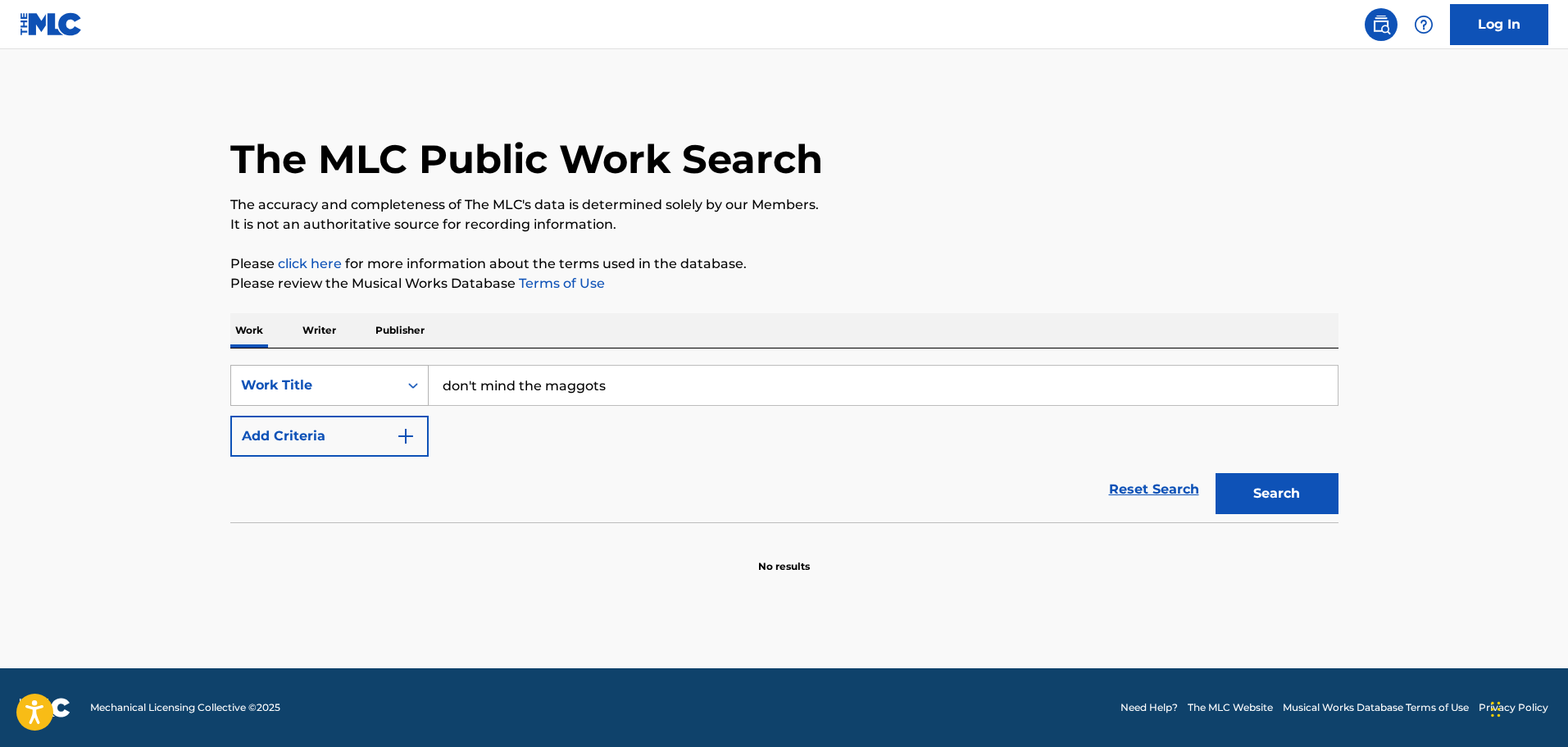
type input "don't mind the maggots"
click at [1216, 473] on button "Search" at bounding box center [1277, 494] width 123 height 41
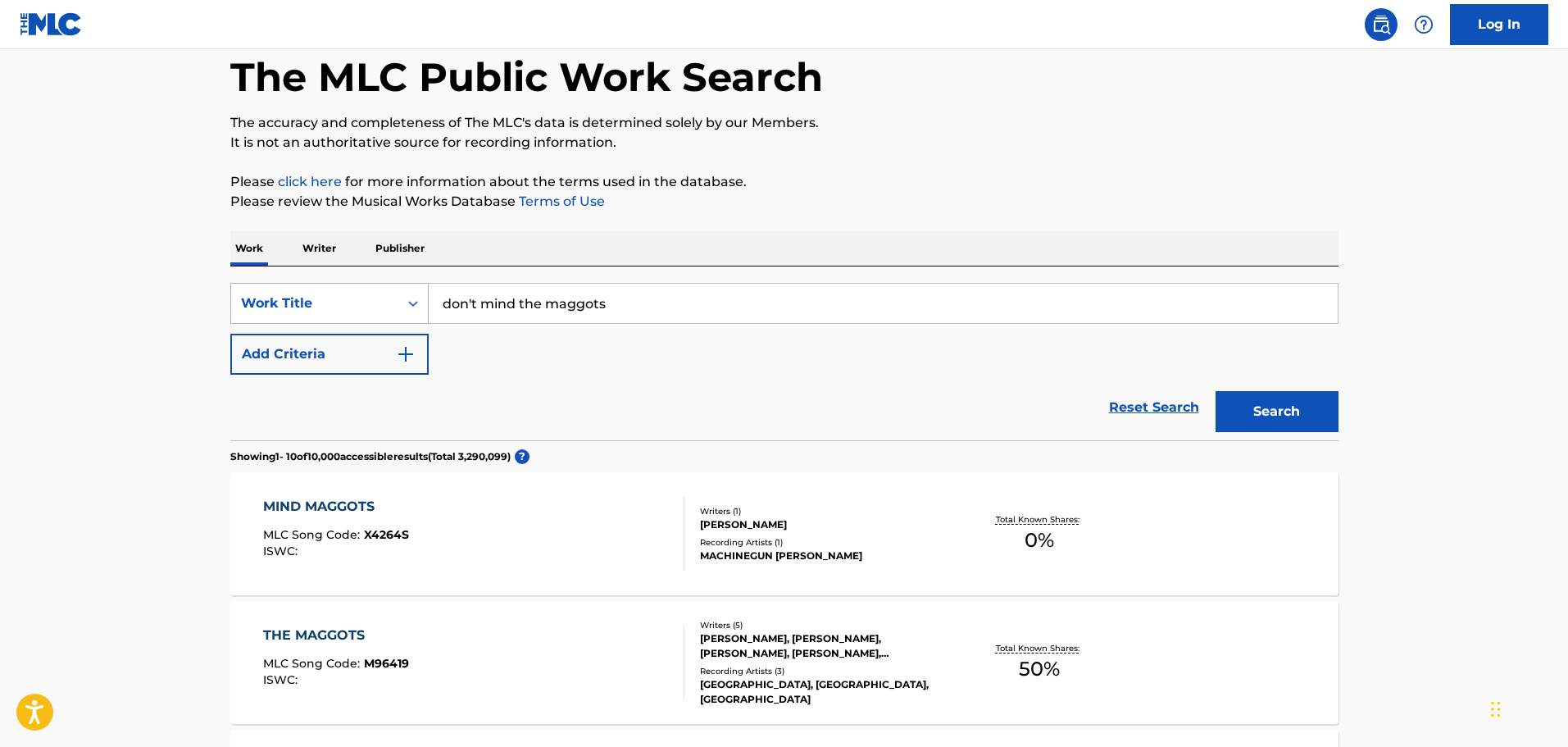
scroll to position [409, 0]
